Goal: Task Accomplishment & Management: Manage account settings

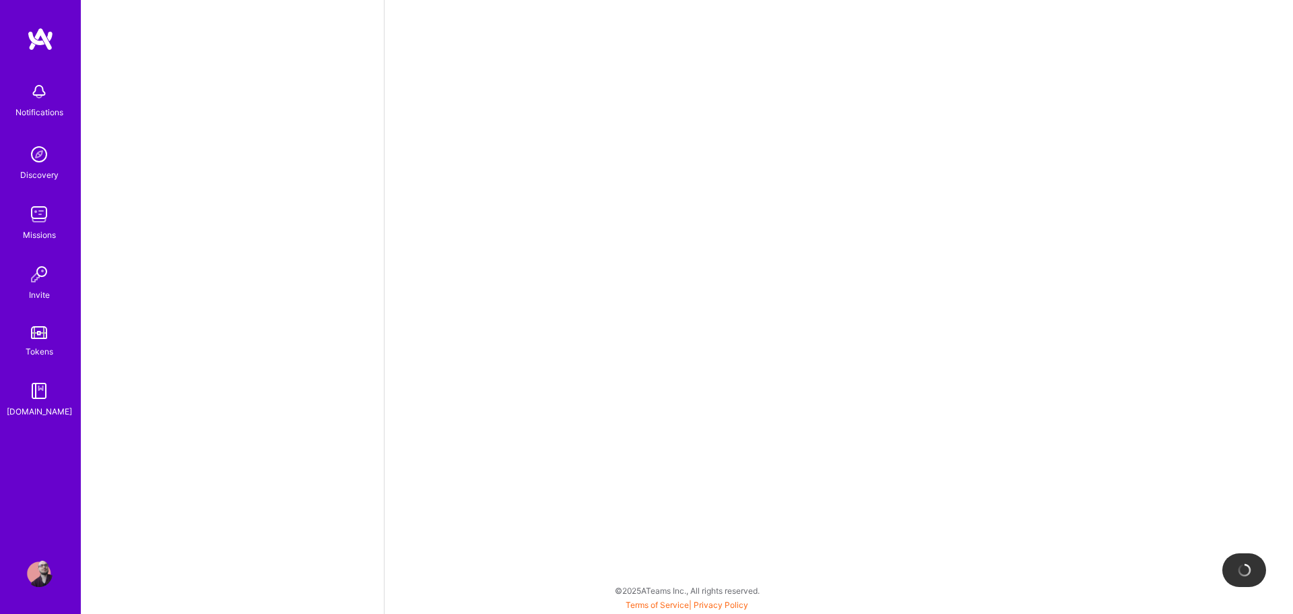
select select "US"
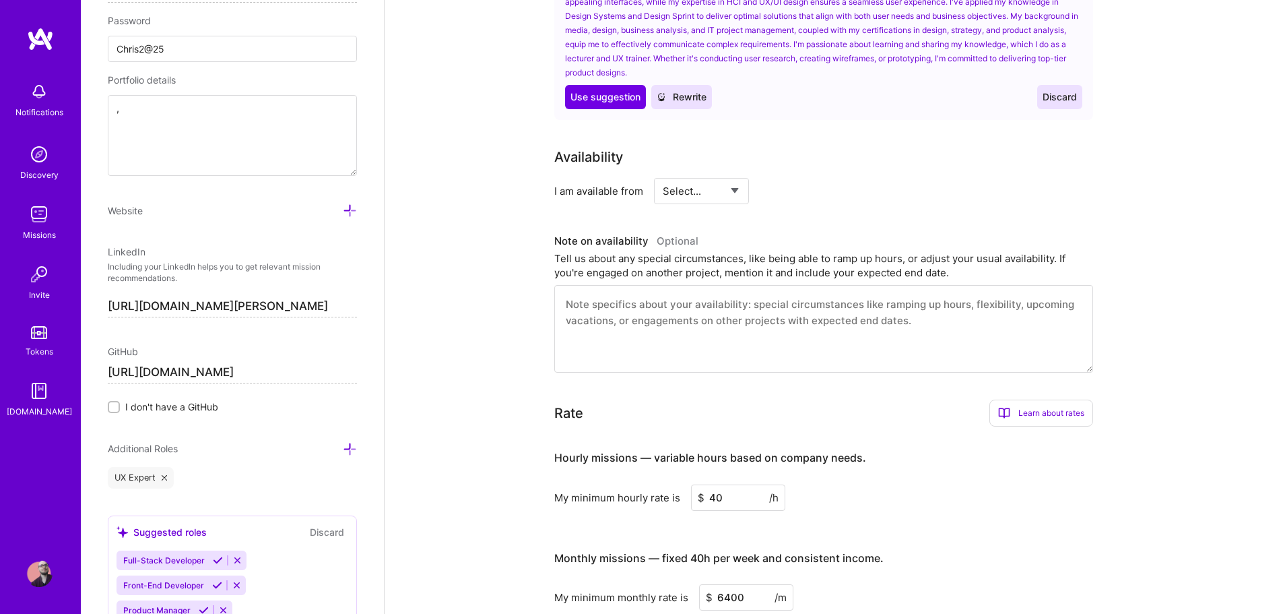
scroll to position [590, 0]
click at [701, 174] on select "Select... Right Now Future Date Not Available" at bounding box center [701, 191] width 77 height 34
select select "Right Now"
click at [663, 174] on select "Select... Right Now Future Date Not Available" at bounding box center [701, 191] width 77 height 34
click at [802, 178] on input at bounding box center [824, 191] width 81 height 26
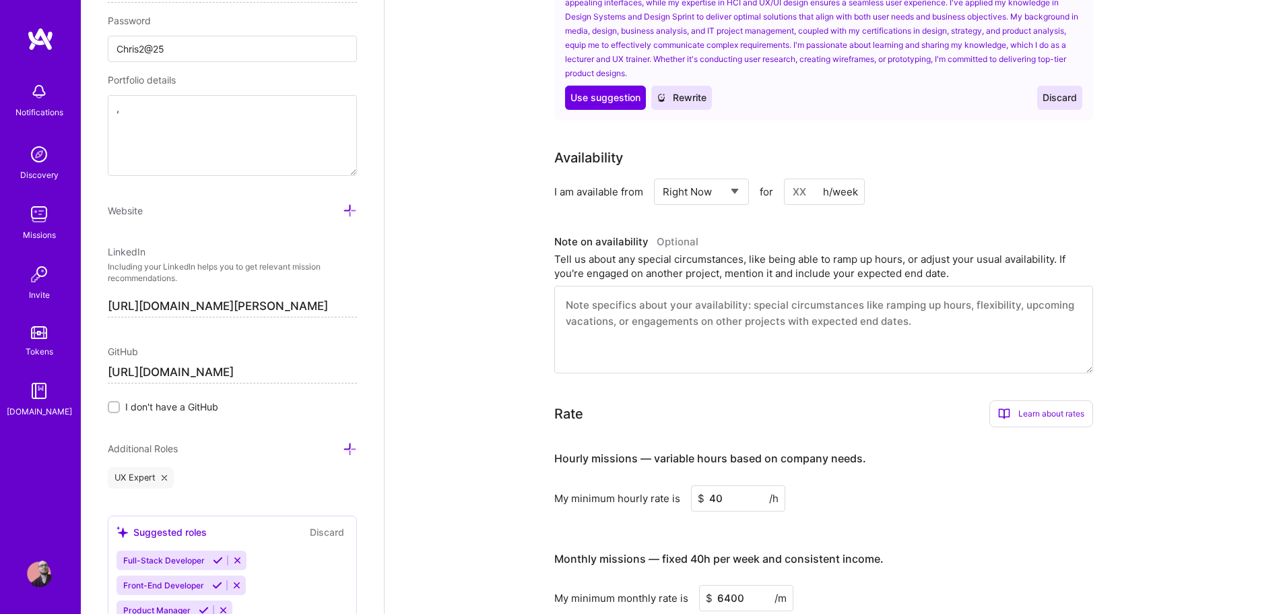
click at [804, 178] on input at bounding box center [824, 191] width 81 height 26
click at [804, 179] on input at bounding box center [824, 191] width 81 height 26
type input "15"
click at [981, 178] on div "I am available from Select... Right Now Future Date Not Available for 15 h/week" at bounding box center [823, 191] width 539 height 26
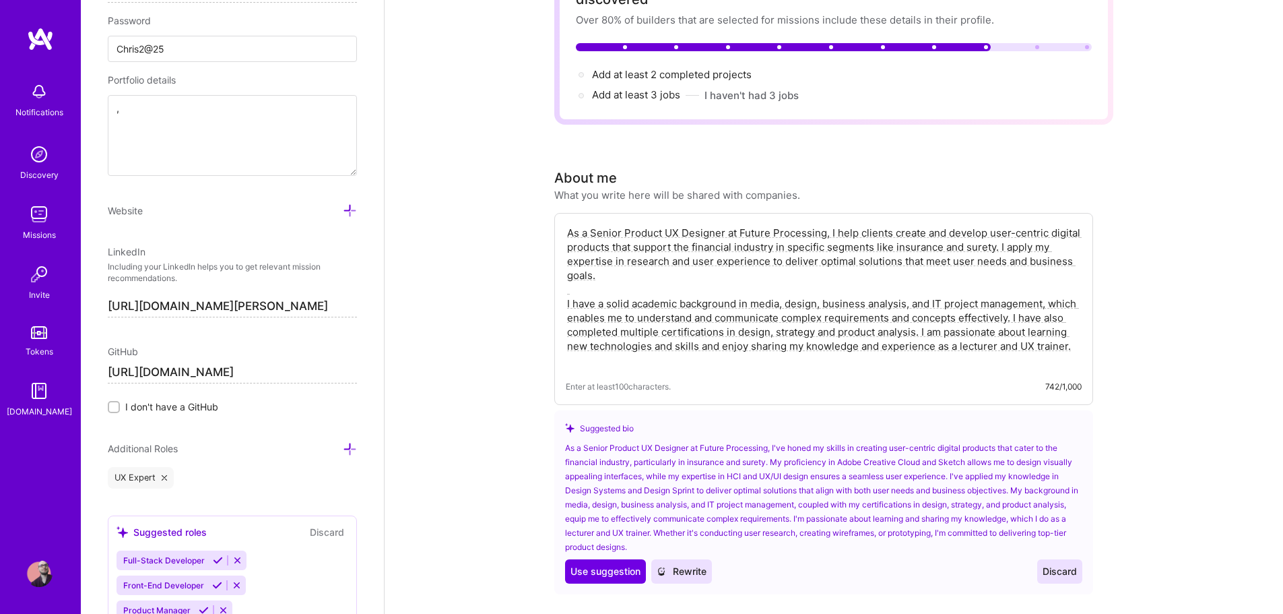
scroll to position [0, 0]
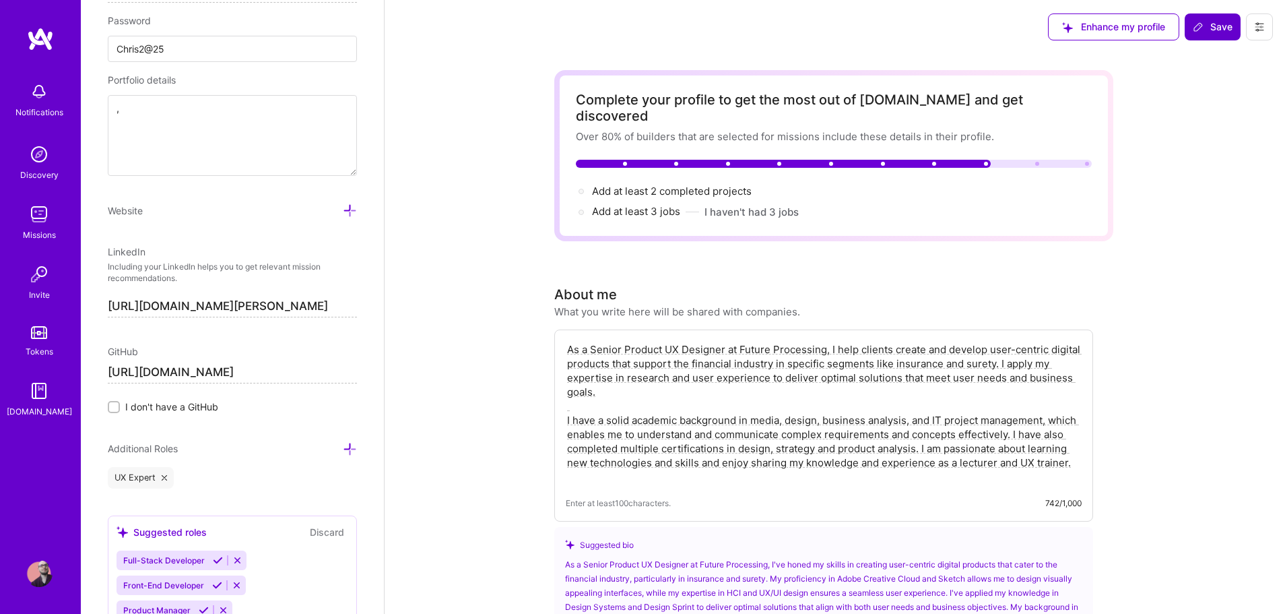
click at [1223, 26] on span "Save" at bounding box center [1213, 26] width 40 height 13
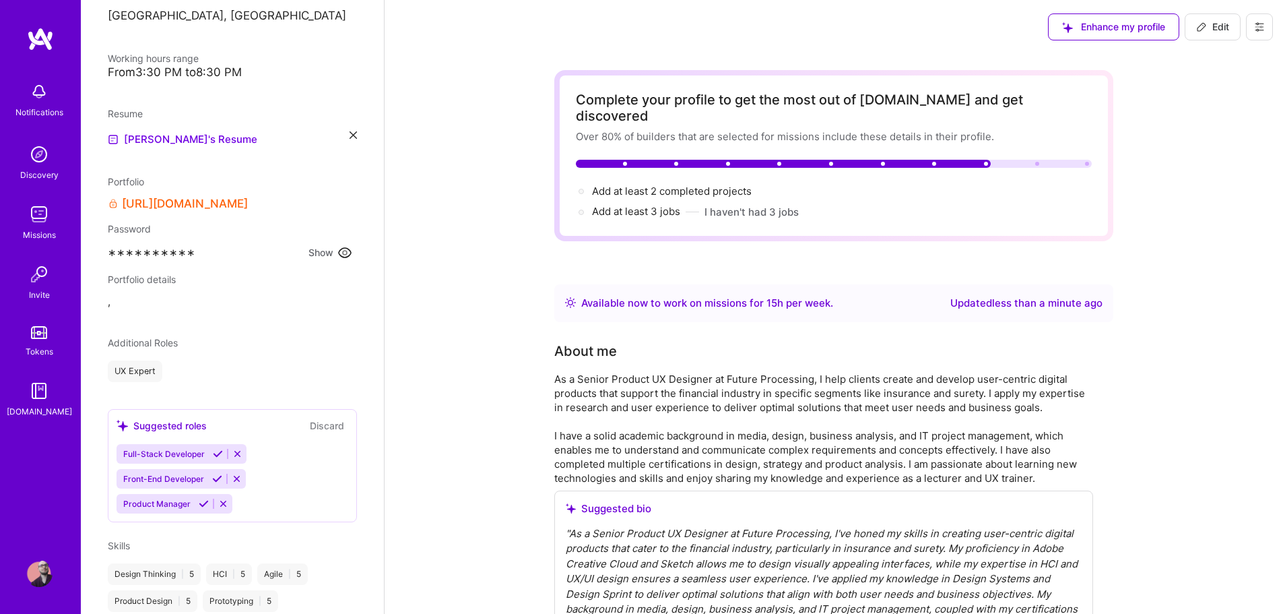
scroll to position [263, 0]
click at [316, 253] on button "Show" at bounding box center [330, 254] width 53 height 18
click at [143, 252] on span "Chris2@25" at bounding box center [134, 253] width 53 height 14
click at [158, 252] on span "Chris2@25" at bounding box center [134, 253] width 53 height 14
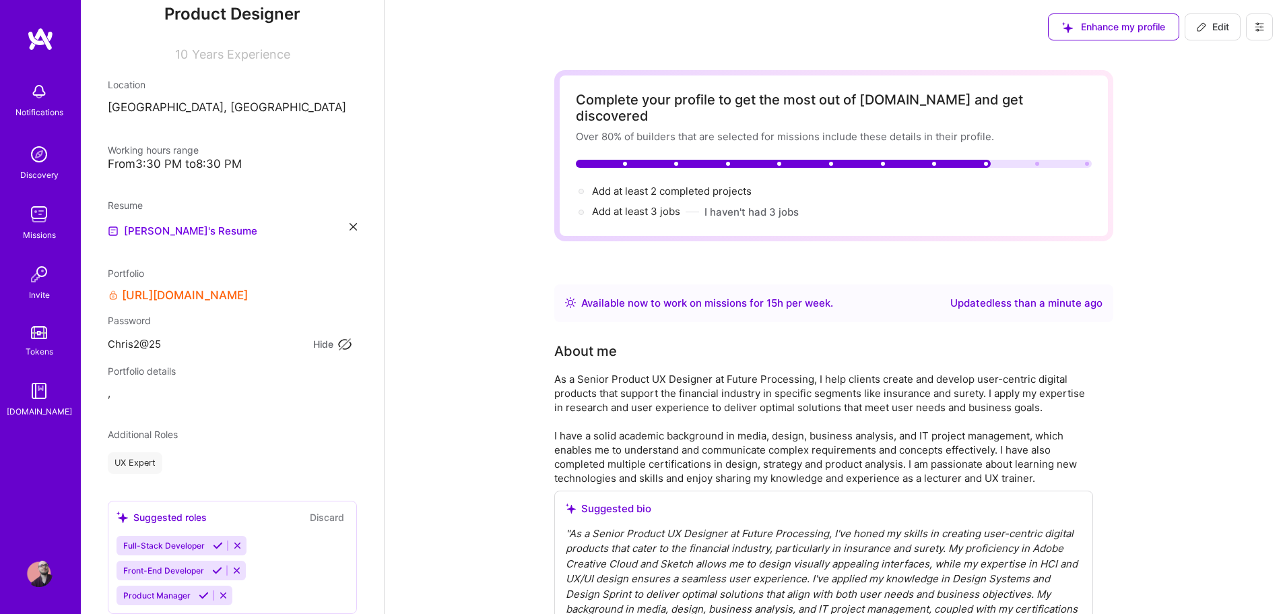
scroll to position [171, 0]
click at [38, 105] on div "Notifications" at bounding box center [39, 112] width 48 height 14
click at [41, 213] on img at bounding box center [39, 214] width 27 height 27
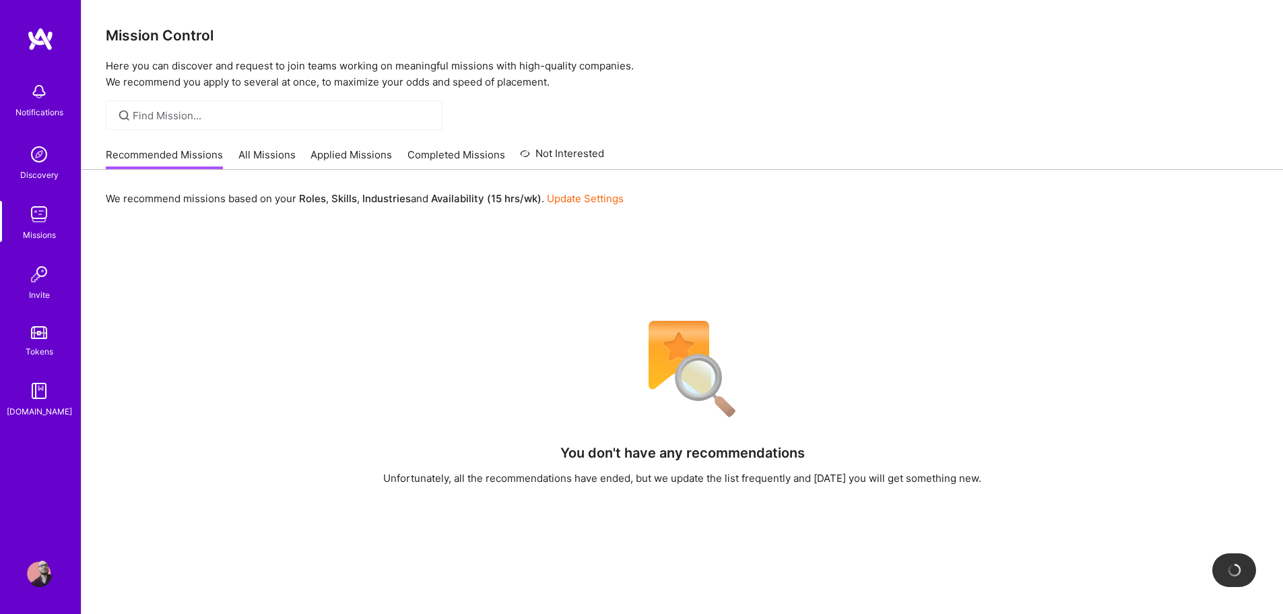
click at [255, 158] on link "All Missions" at bounding box center [266, 159] width 57 height 22
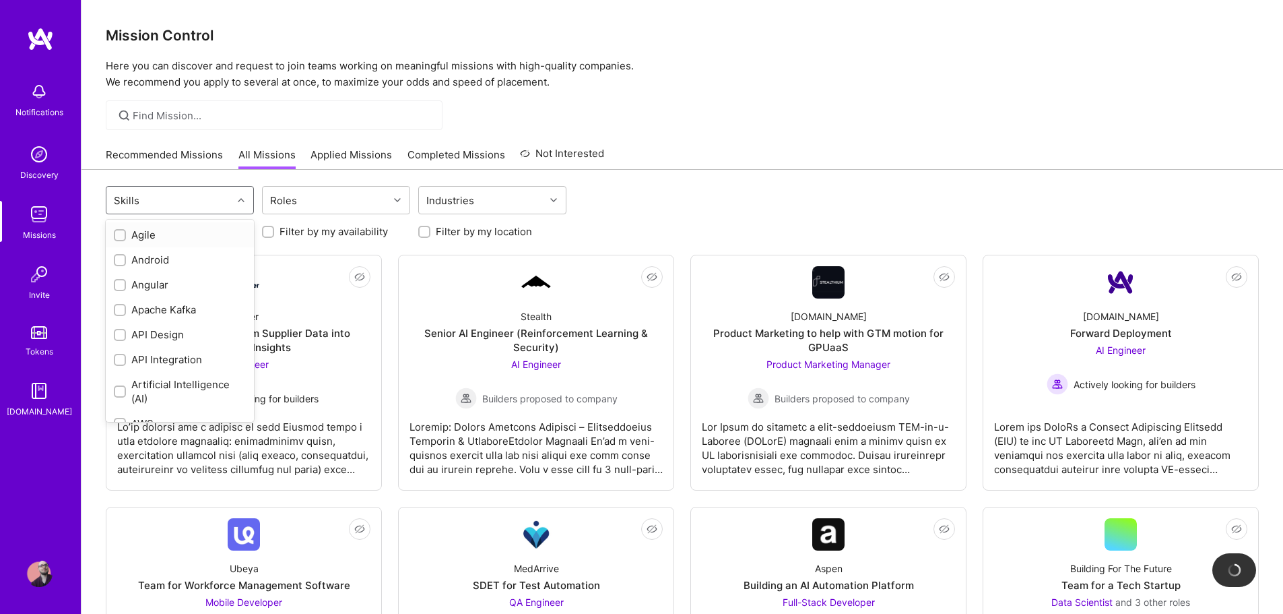
click at [232, 205] on div "Skills" at bounding box center [169, 200] width 126 height 27
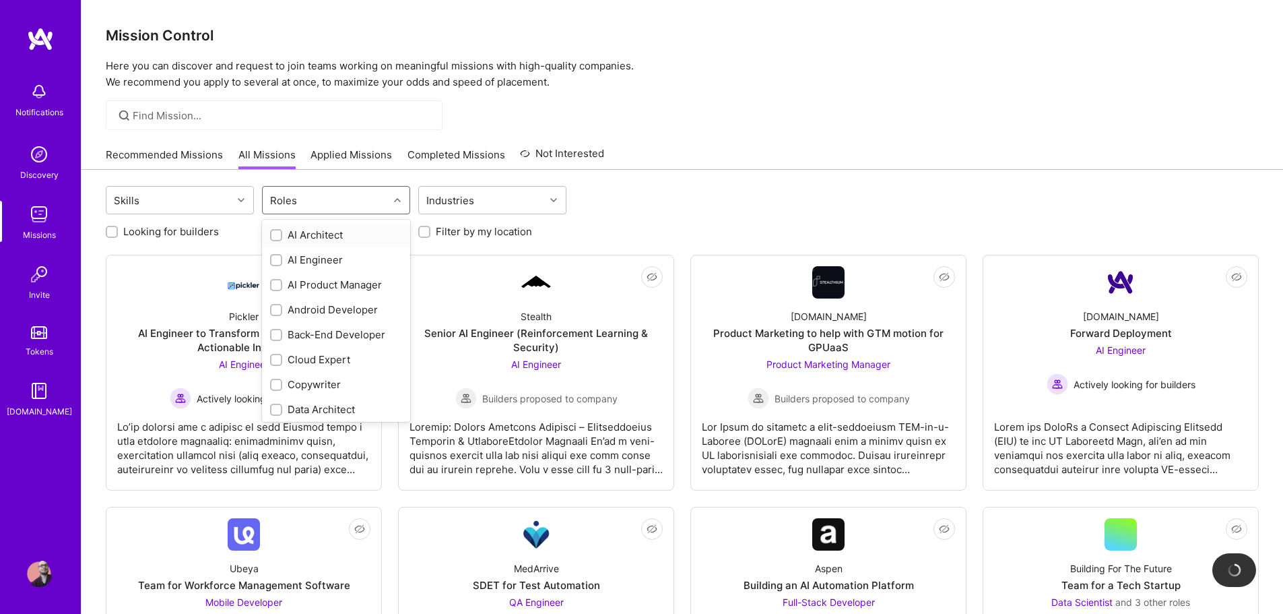
click at [319, 205] on div "Roles" at bounding box center [326, 200] width 126 height 27
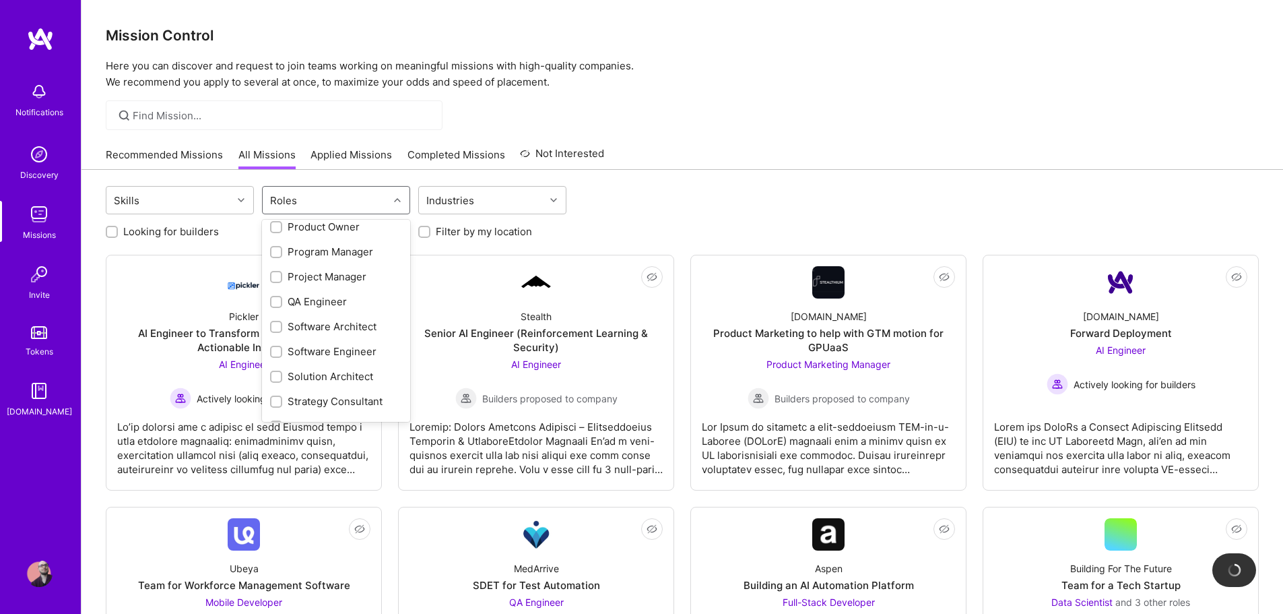
scroll to position [629, 0]
click at [277, 405] on input "checkbox" at bounding box center [277, 407] width 9 height 9
checkbox input "true"
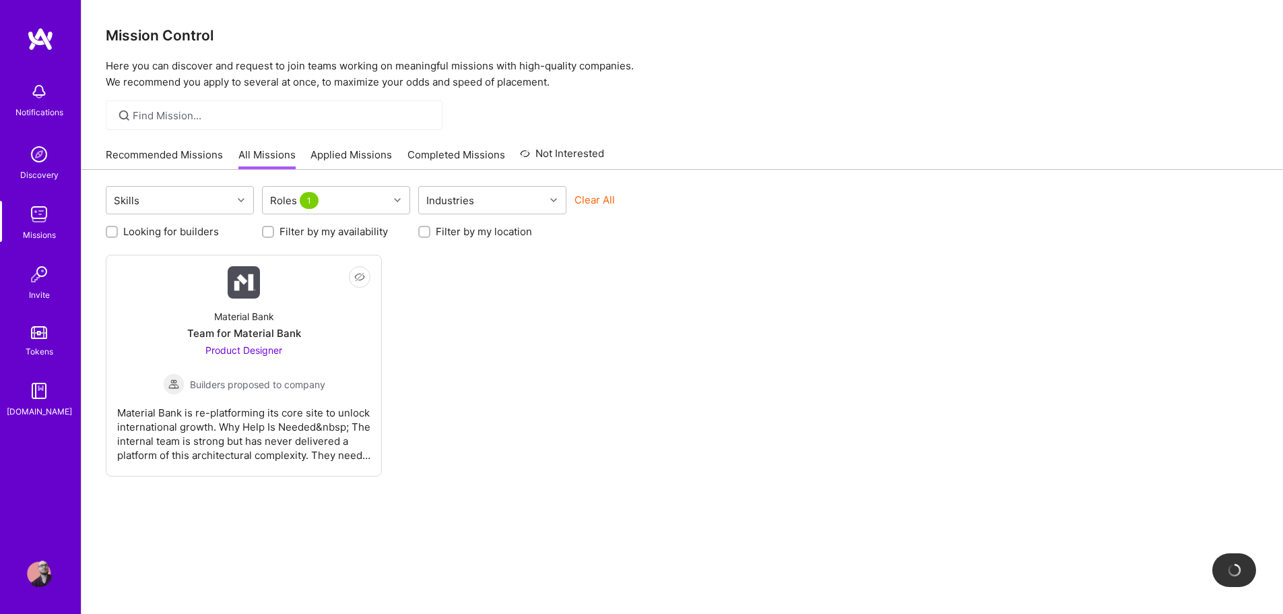
click at [533, 366] on div "Not Interested Material Bank Team for Material Bank Product Designer Builders p…" at bounding box center [682, 366] width 1153 height 222
click at [308, 304] on div "Material Bank Team for Material Bank Product Designer Builders proposed to comp…" at bounding box center [243, 346] width 253 height 96
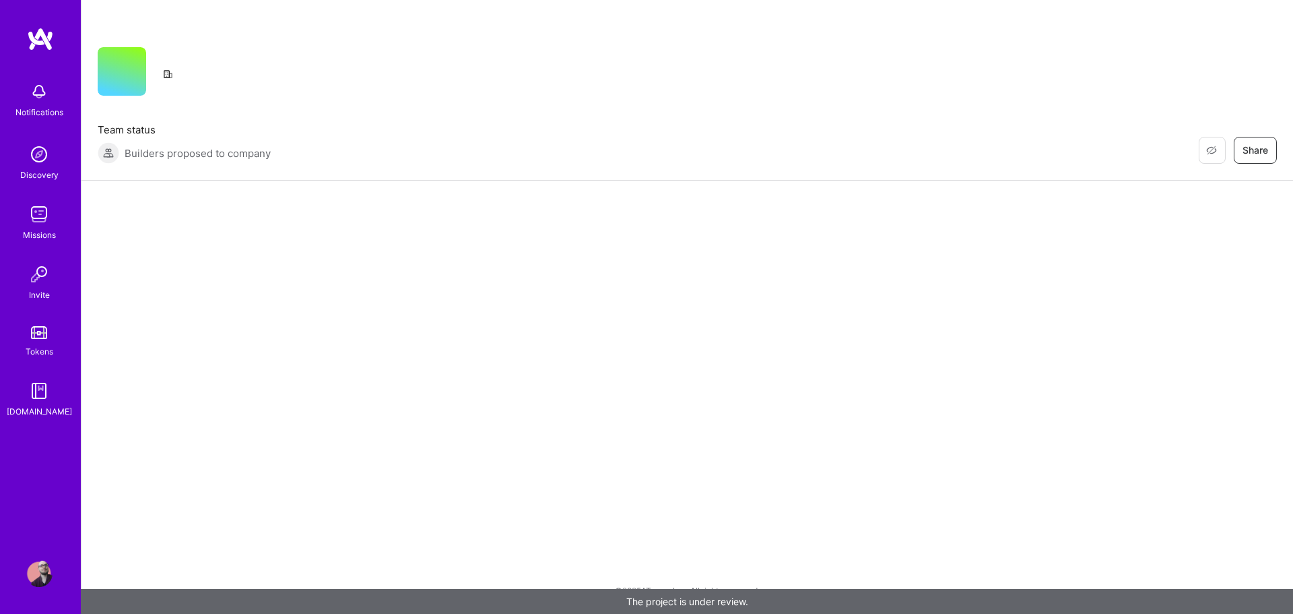
click at [308, 304] on div "Restore Not Interested Share Team status Builders proposed to company Restore N…" at bounding box center [687, 307] width 1212 height 614
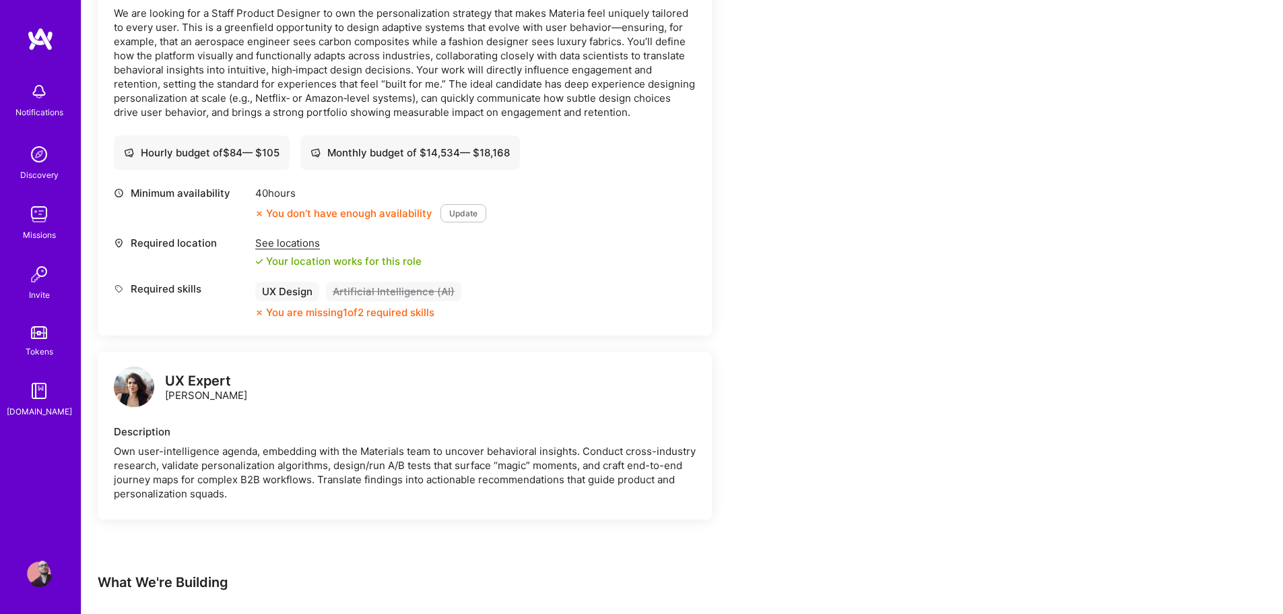
scroll to position [442, 0]
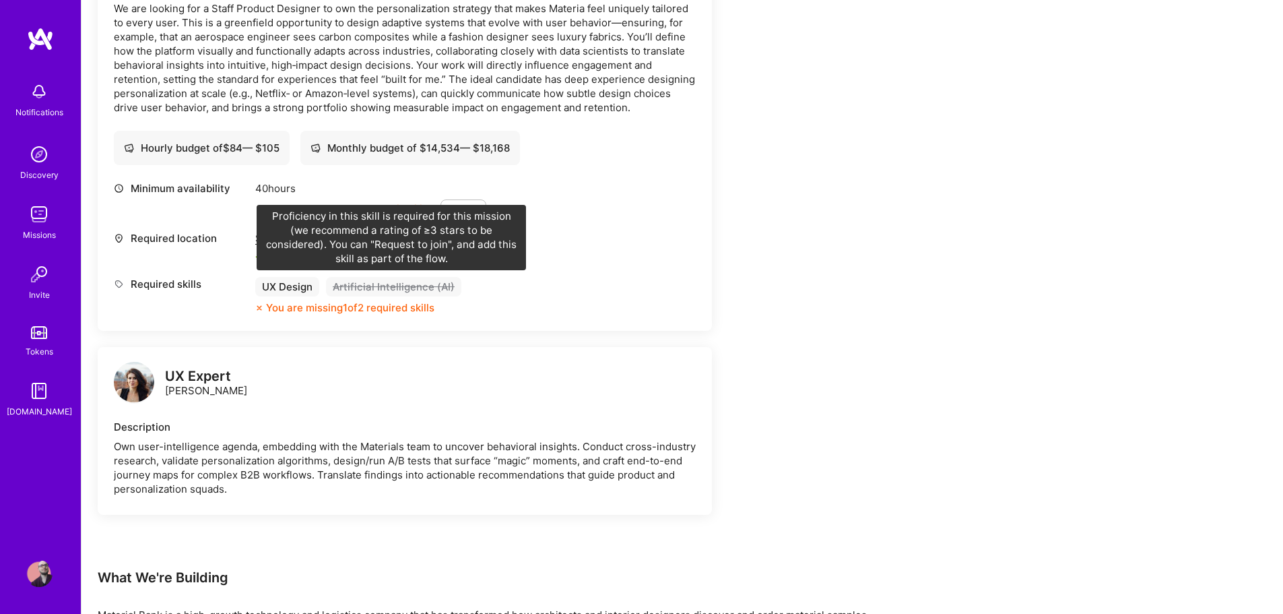
click at [410, 288] on div "Artificial Intelligence (AI)" at bounding box center [393, 287] width 135 height 20
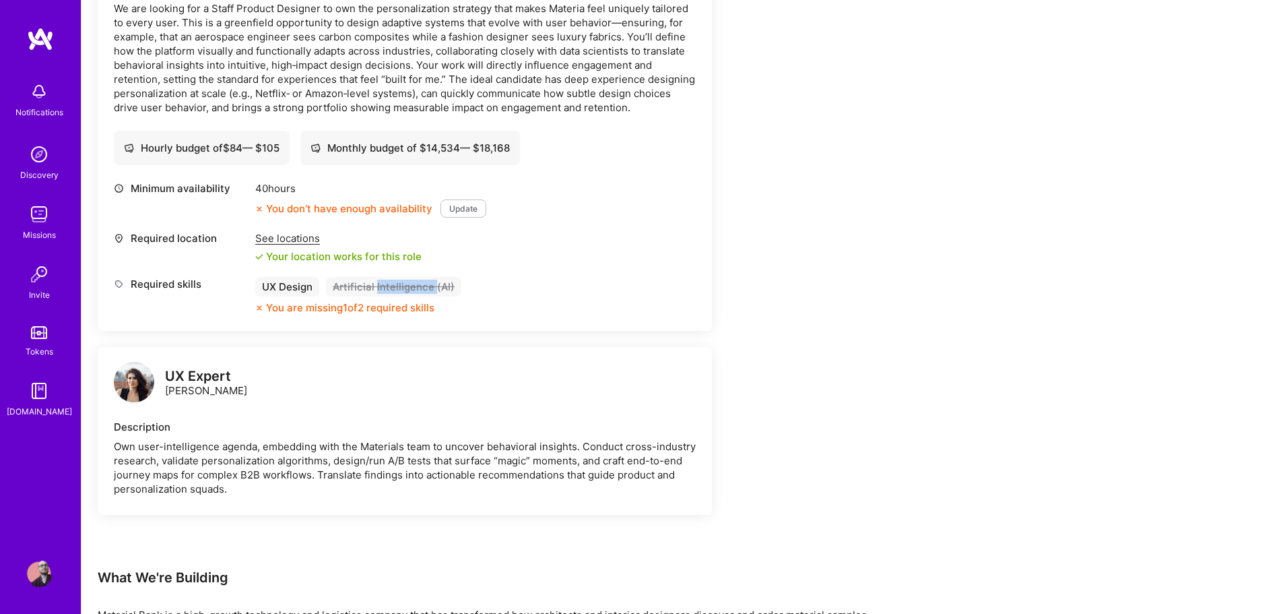
click at [410, 288] on div "Artificial Intelligence (AI)" at bounding box center [393, 287] width 135 height 20
copy div "Artificial Intelligence (AI)"
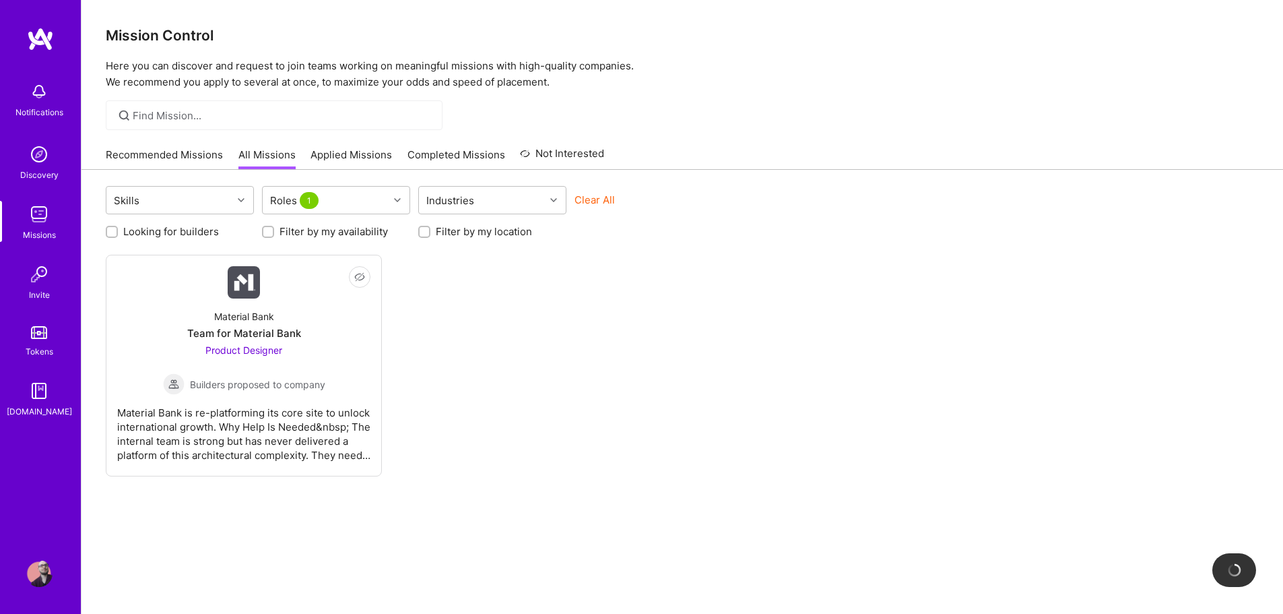
click at [38, 577] on img at bounding box center [39, 573] width 27 height 27
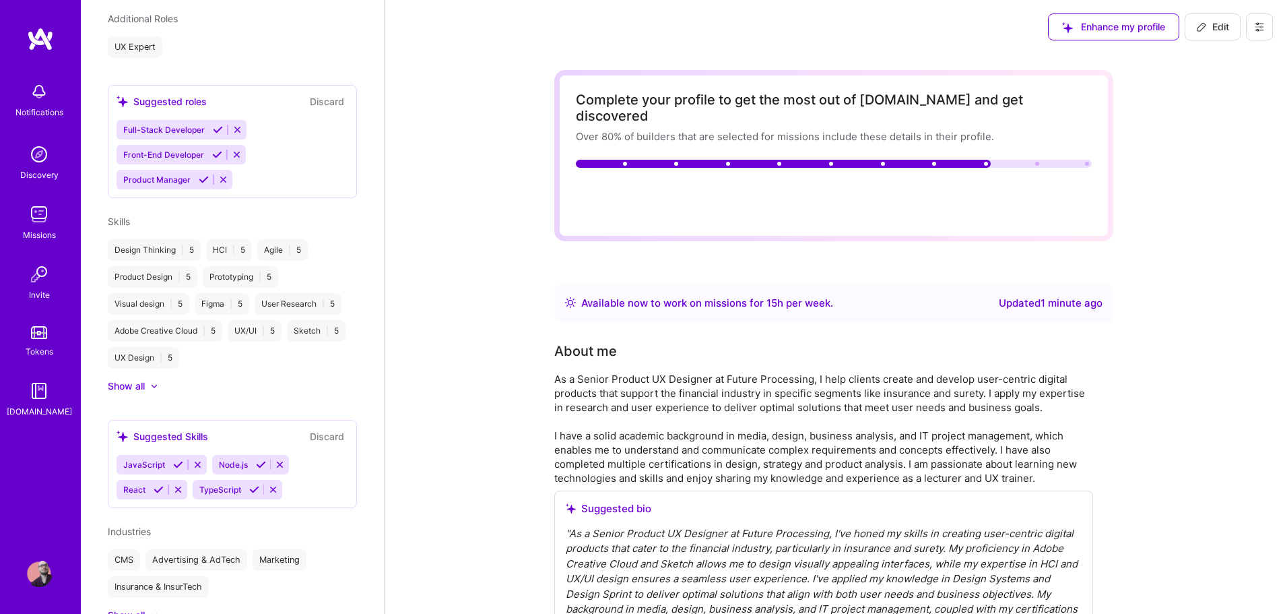
scroll to position [612, 0]
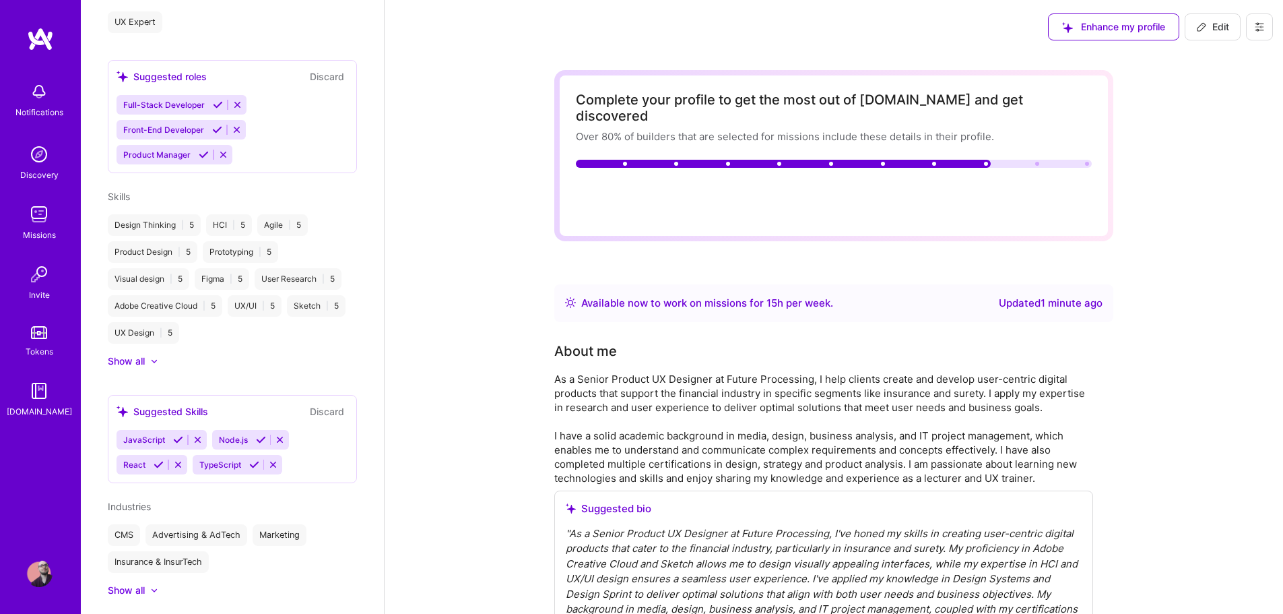
click at [144, 360] on div "Show all" at bounding box center [126, 360] width 37 height 13
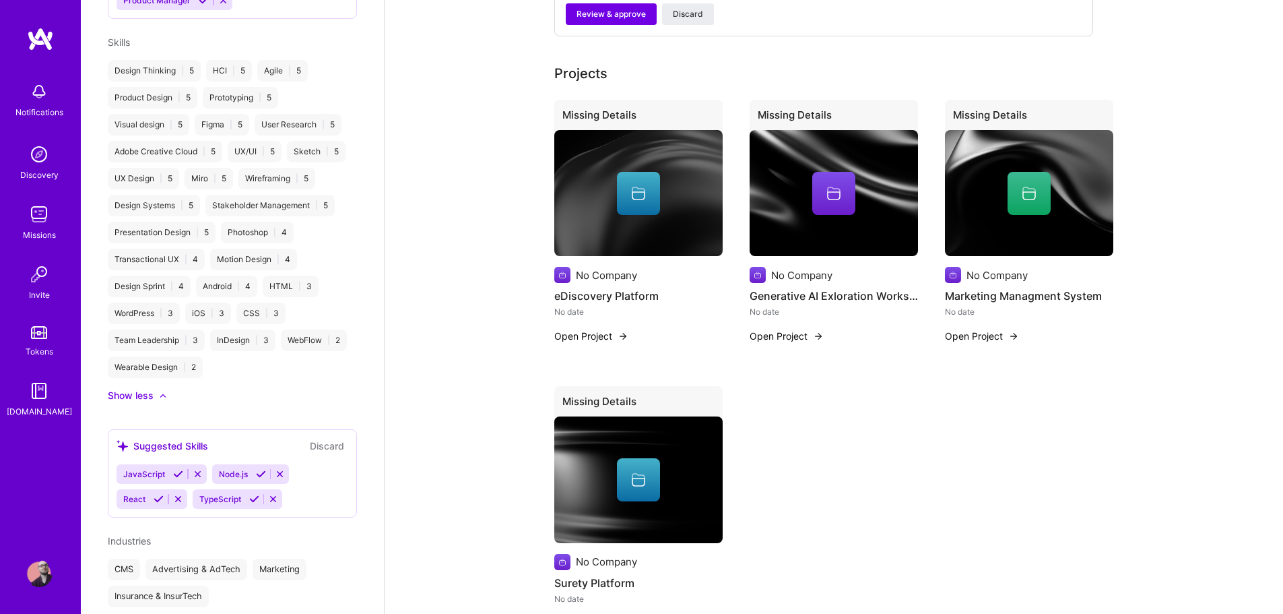
scroll to position [766, 0]
click at [311, 481] on div "JavaScript Node.js React TypeScript" at bounding box center [233, 487] width 232 height 44
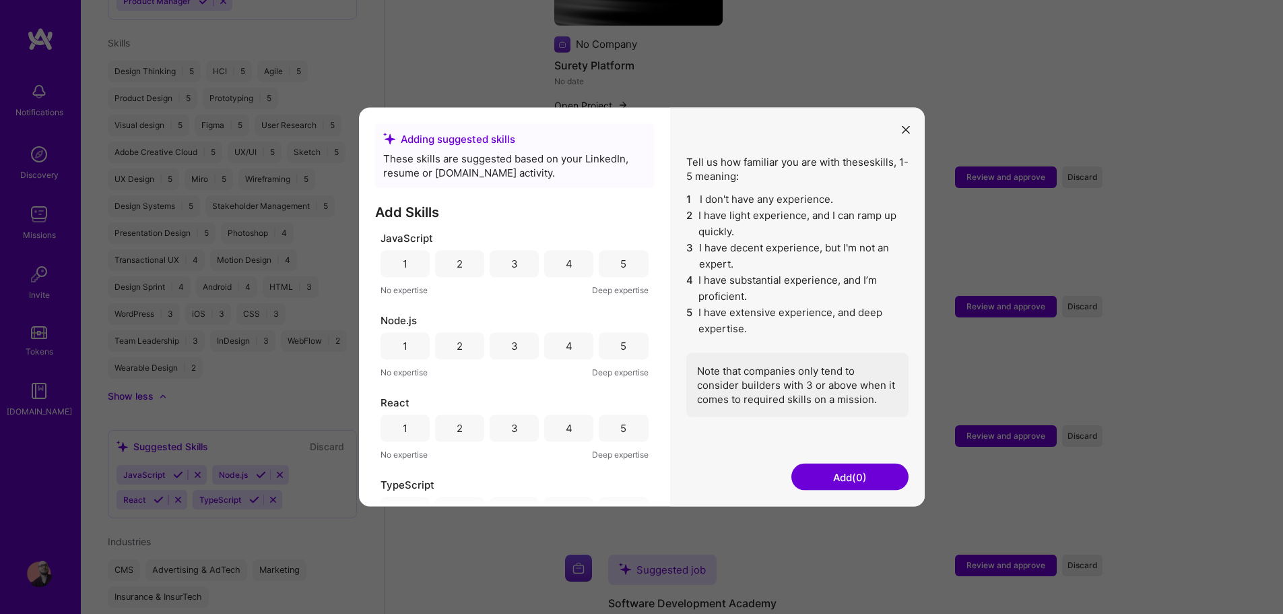
scroll to position [1, 0]
click at [315, 446] on div "Adding suggested skills These skills are suggested based on your LinkedIn, resu…" at bounding box center [641, 307] width 1283 height 614
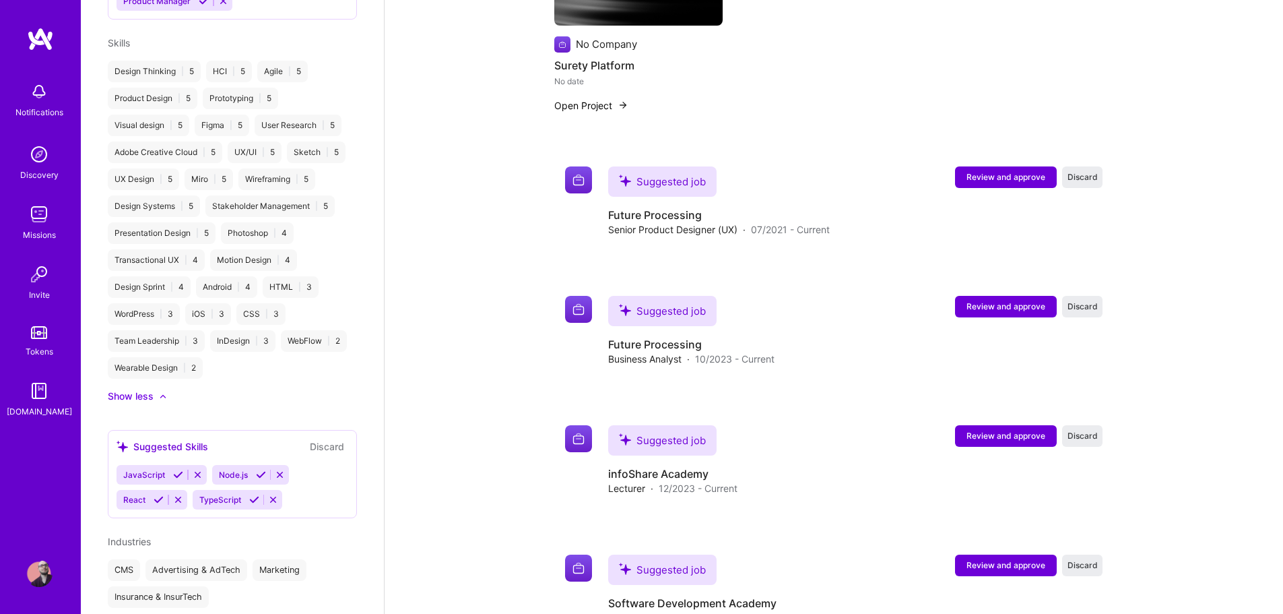
click at [315, 446] on button "Discard" at bounding box center [327, 445] width 42 height 15
click at [321, 448] on button "Discard" at bounding box center [327, 445] width 42 height 15
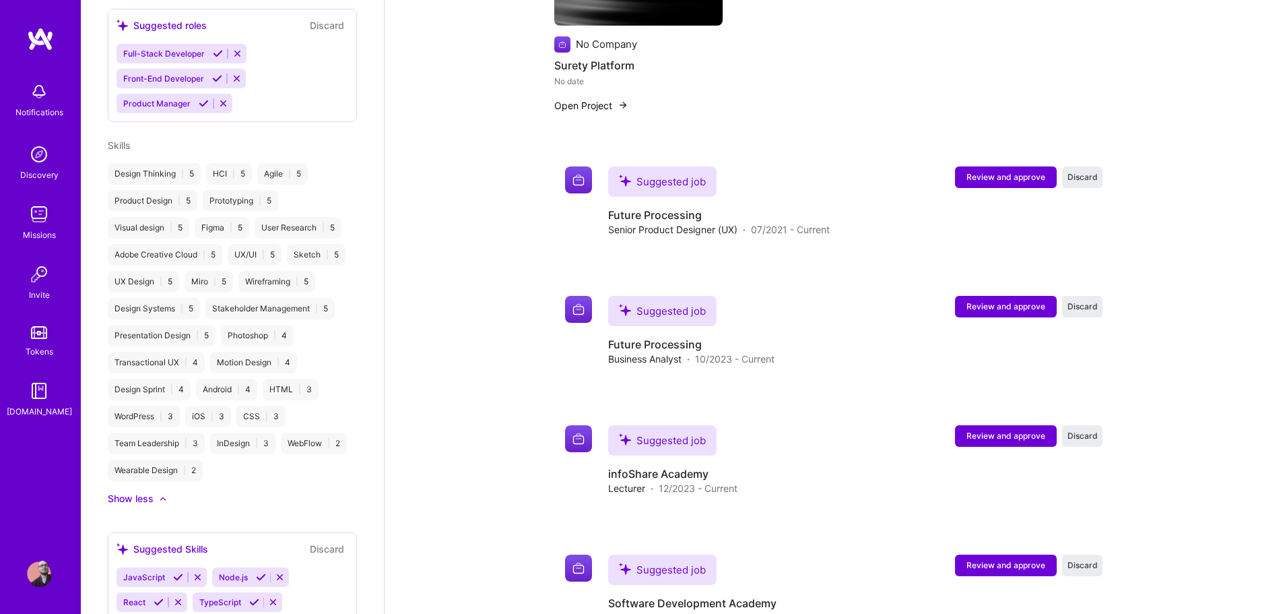
scroll to position [660, 0]
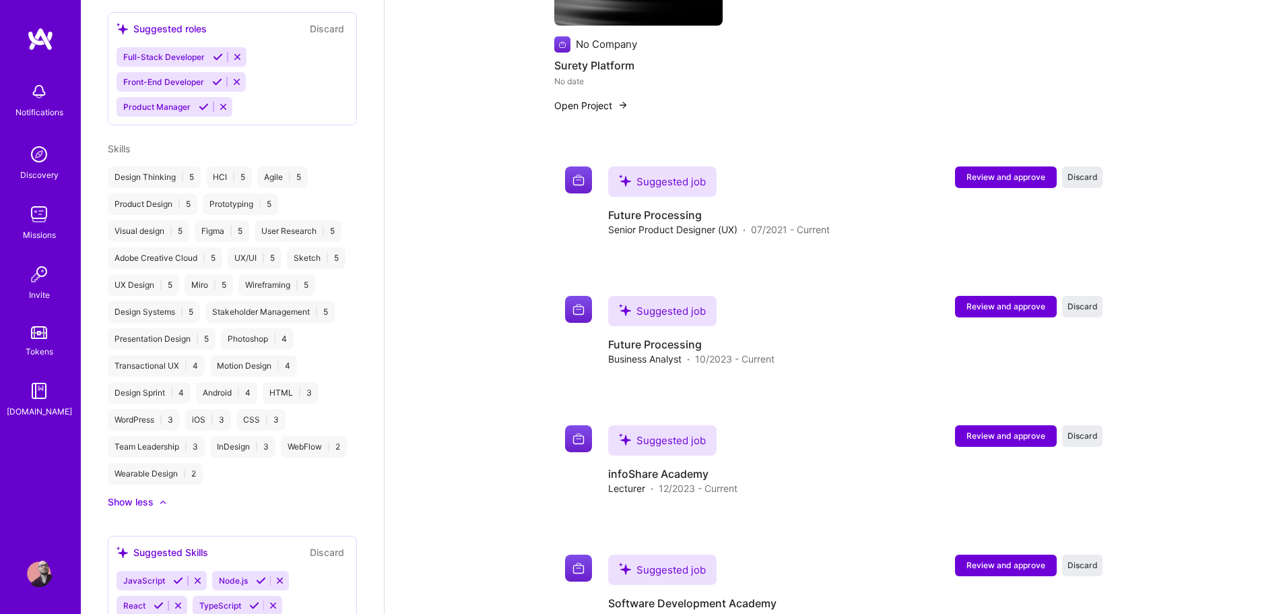
click at [305, 452] on div "Design Thinking | 5 HCI | 5 Agile | 5 Product Design | 5 Prototyping | 5 Visual…" at bounding box center [232, 325] width 249 height 318
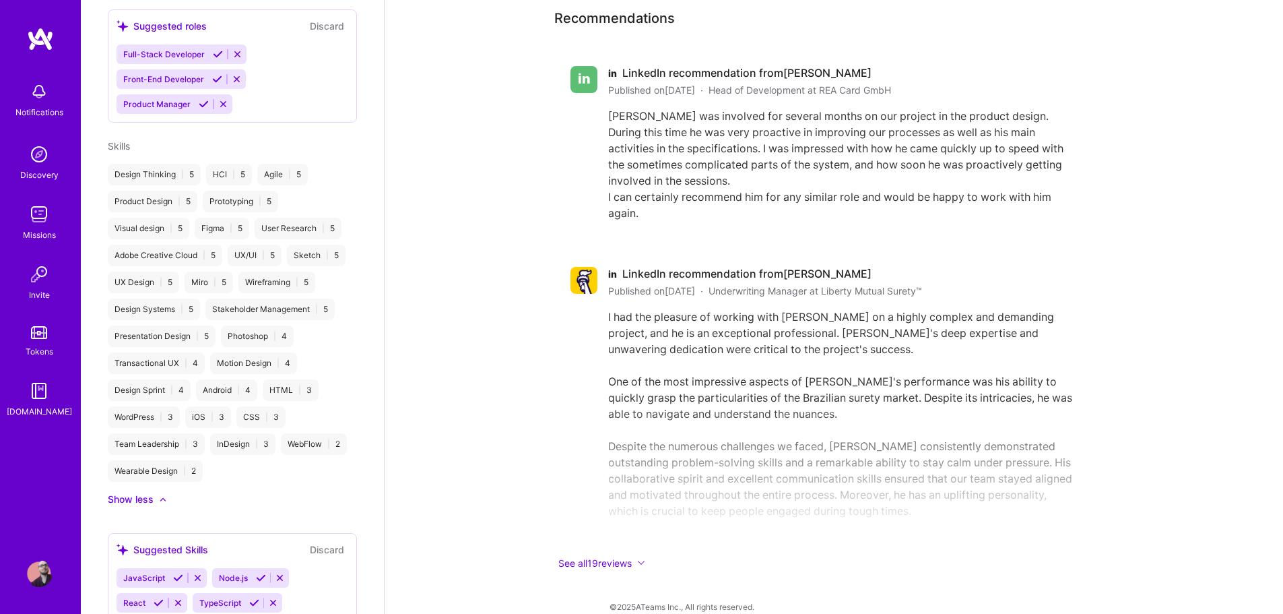
scroll to position [663, 0]
click at [157, 497] on div at bounding box center [156, 498] width 5 height 13
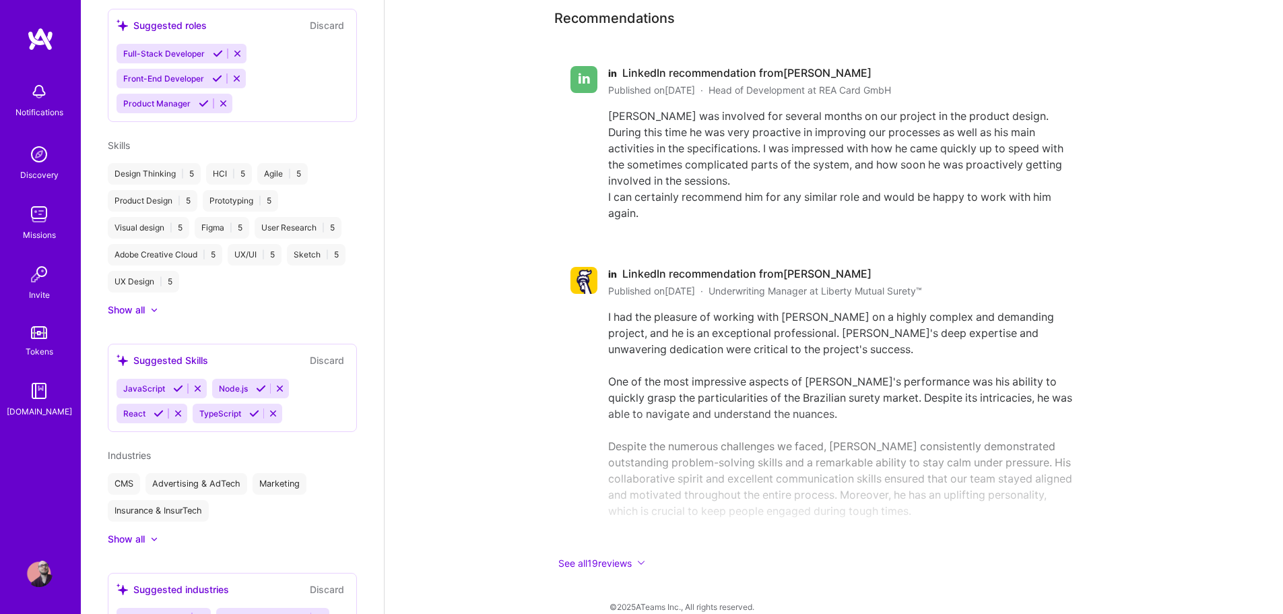
click at [145, 303] on div at bounding box center [147, 309] width 5 height 13
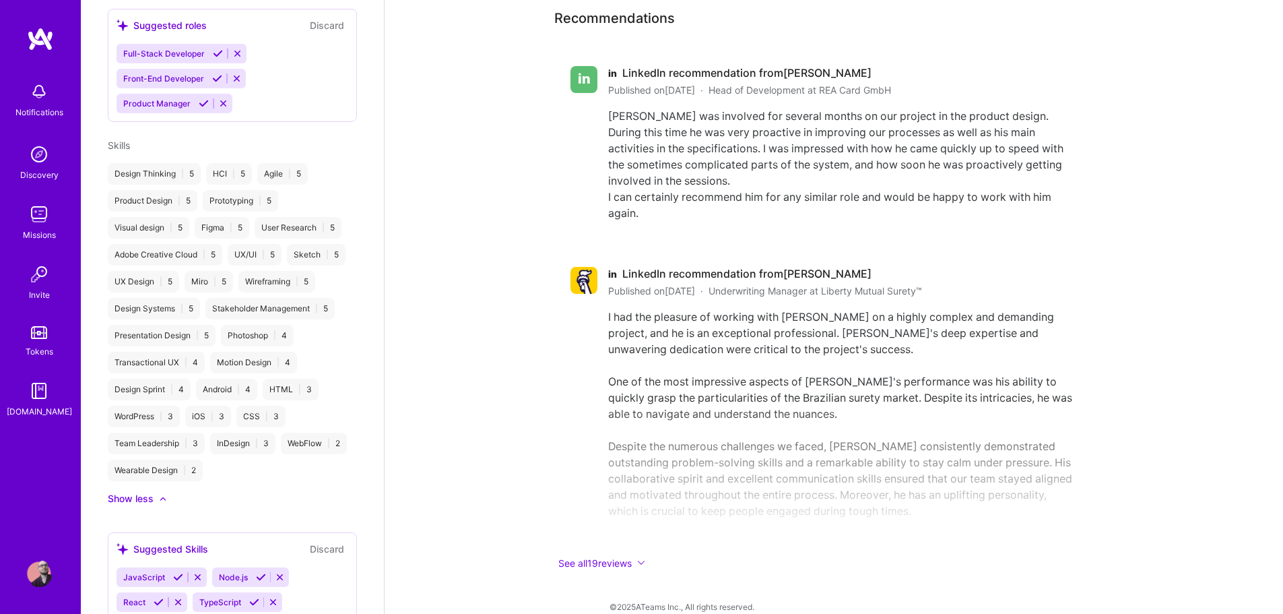
click at [285, 546] on div "Suggested Skills Discard" at bounding box center [233, 548] width 232 height 15
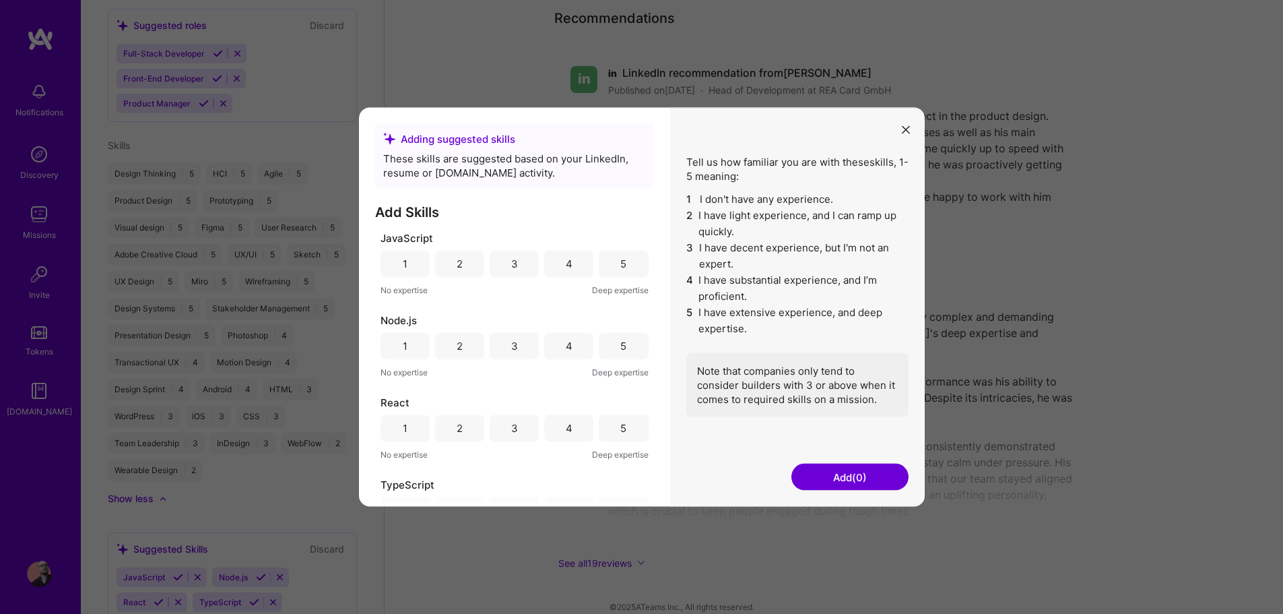
scroll to position [36, 0]
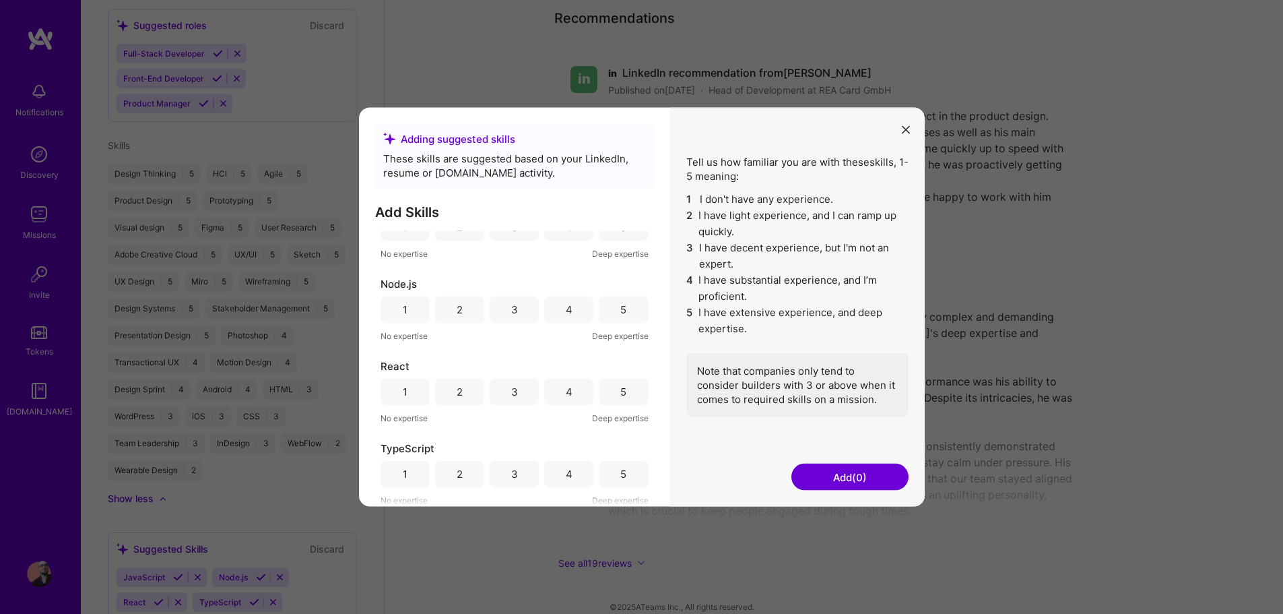
click at [886, 480] on button "Add (0)" at bounding box center [849, 476] width 117 height 27
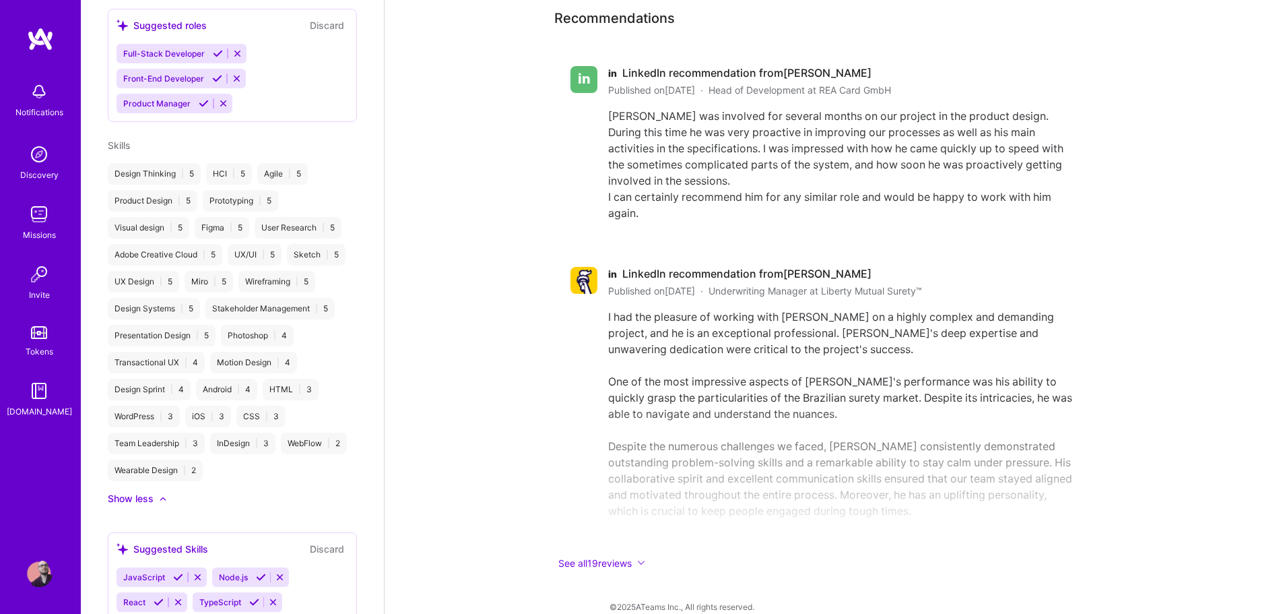
scroll to position [628, 0]
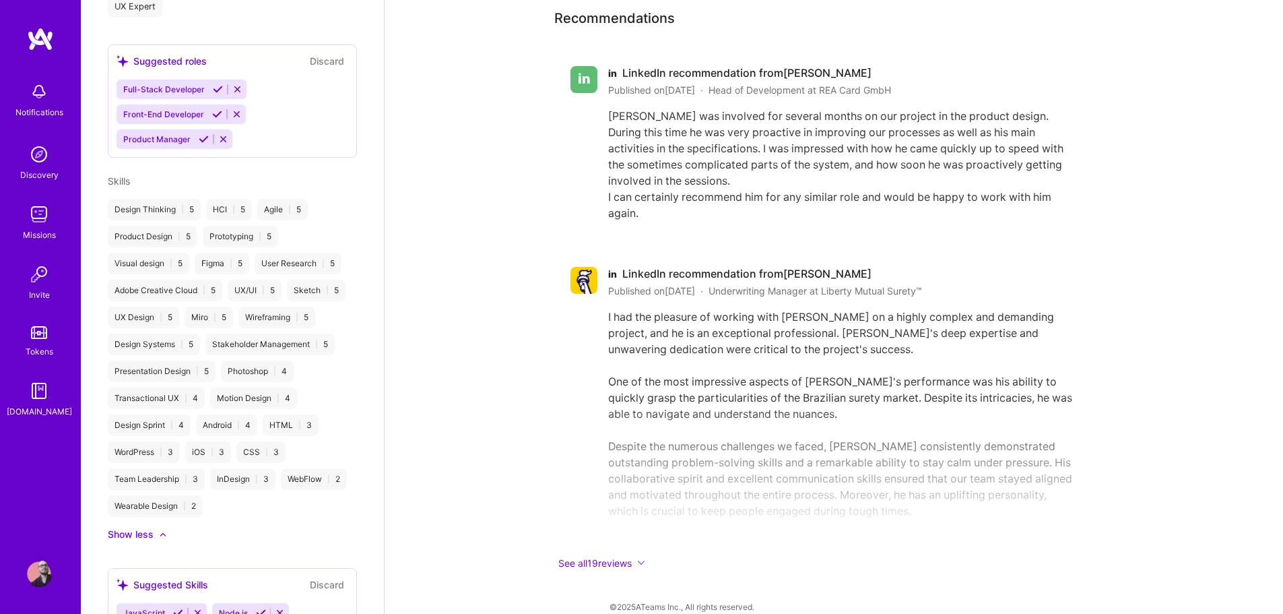
click at [190, 242] on div "Product Design | 5" at bounding box center [153, 237] width 90 height 22
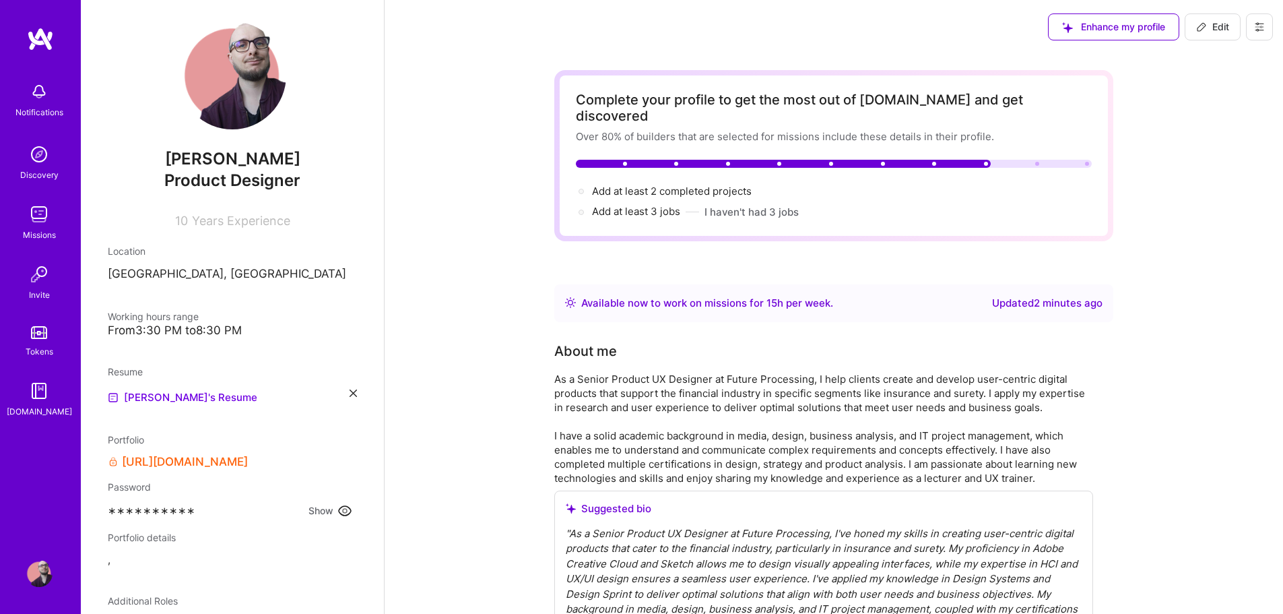
scroll to position [0, 0]
